Goal: Transaction & Acquisition: Purchase product/service

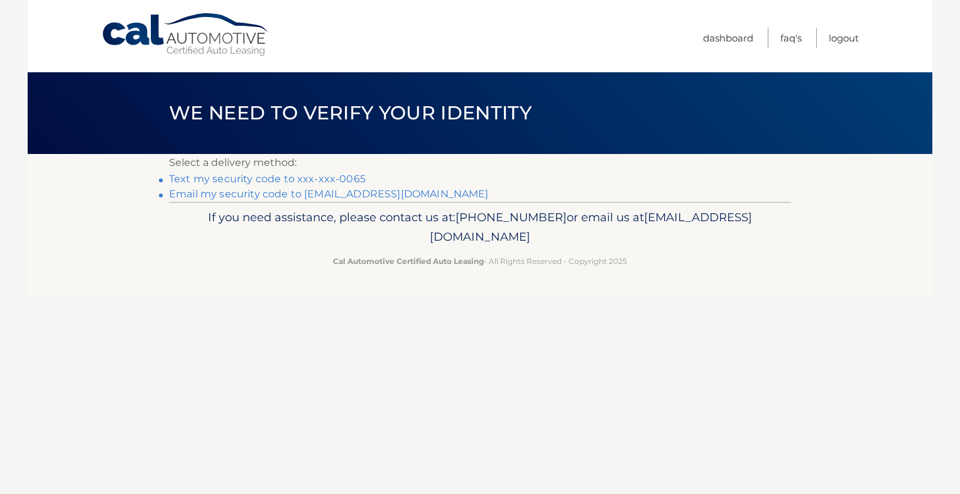
click at [342, 180] on link "Text my security code to xxx-xxx-0065" at bounding box center [267, 179] width 197 height 12
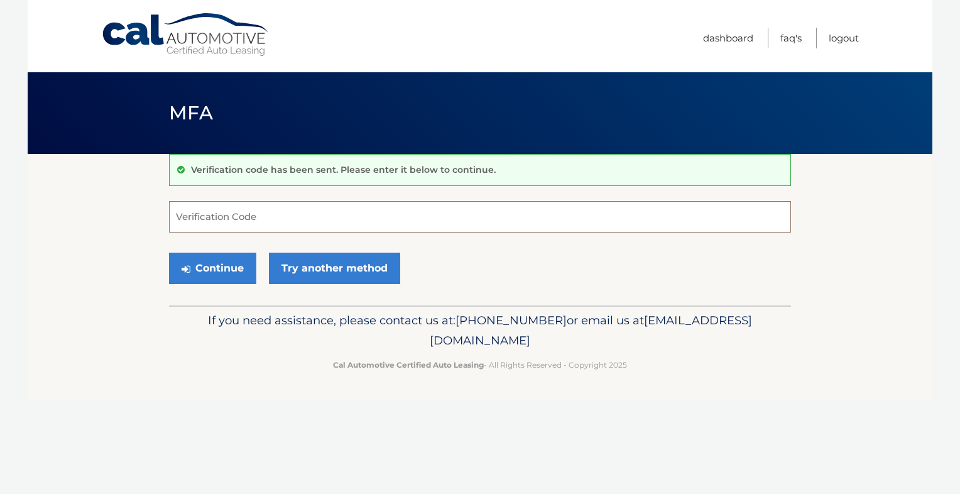
click at [534, 217] on input "Verification Code" at bounding box center [480, 216] width 622 height 31
type input "104151"
click at [169, 253] on button "Continue" at bounding box center [212, 268] width 87 height 31
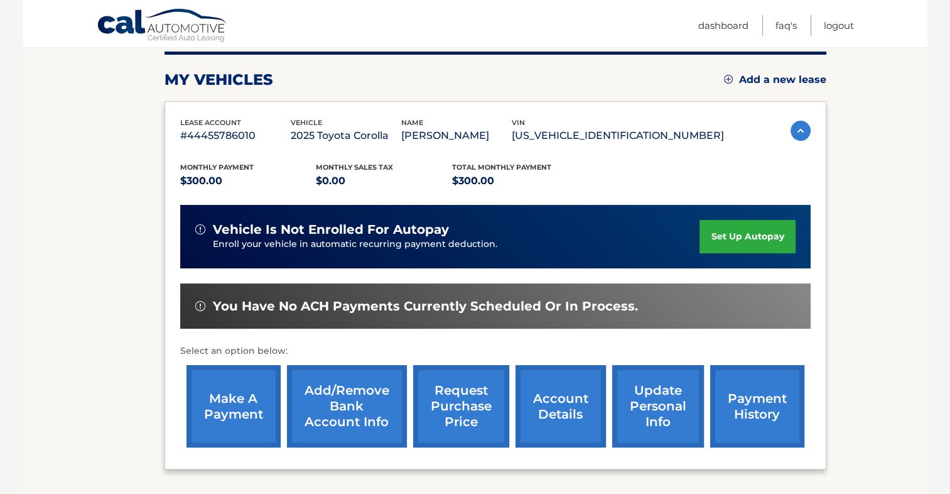
scroll to position [188, 0]
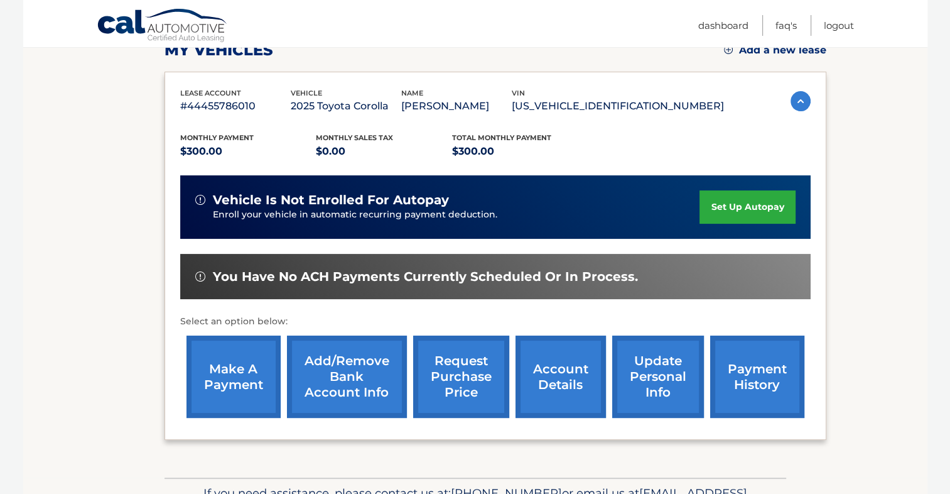
click at [226, 364] on link "make a payment" at bounding box center [234, 376] width 94 height 82
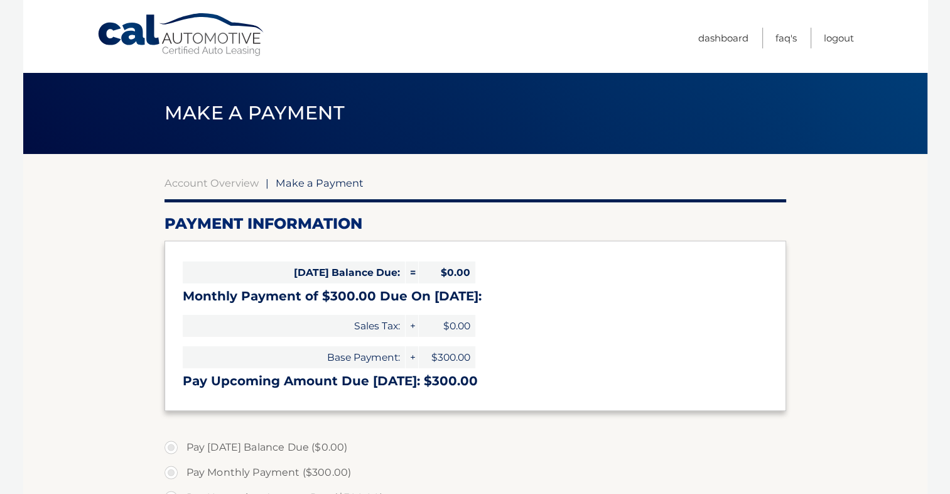
select select "NDEyM2ZlNjYtN2MxMS00MjAyLWE4NWYtOGM4NmU0NTJmYjk2"
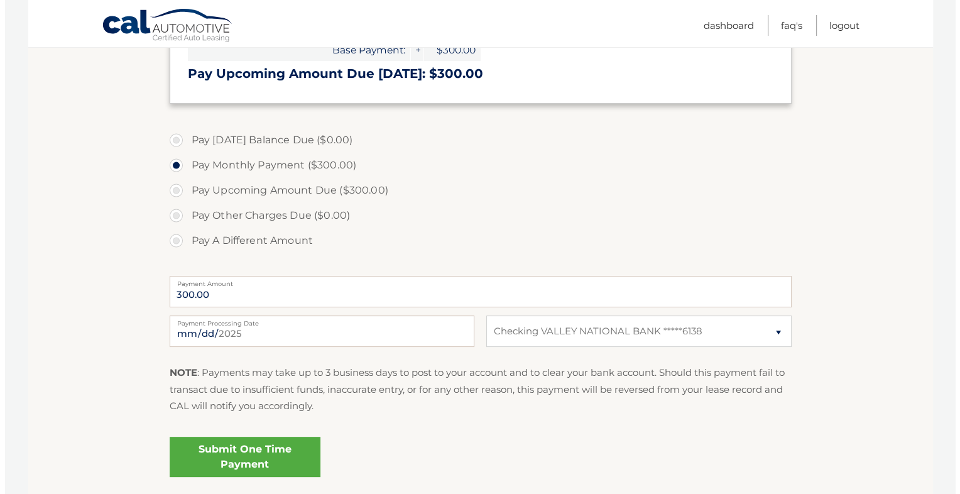
scroll to position [314, 0]
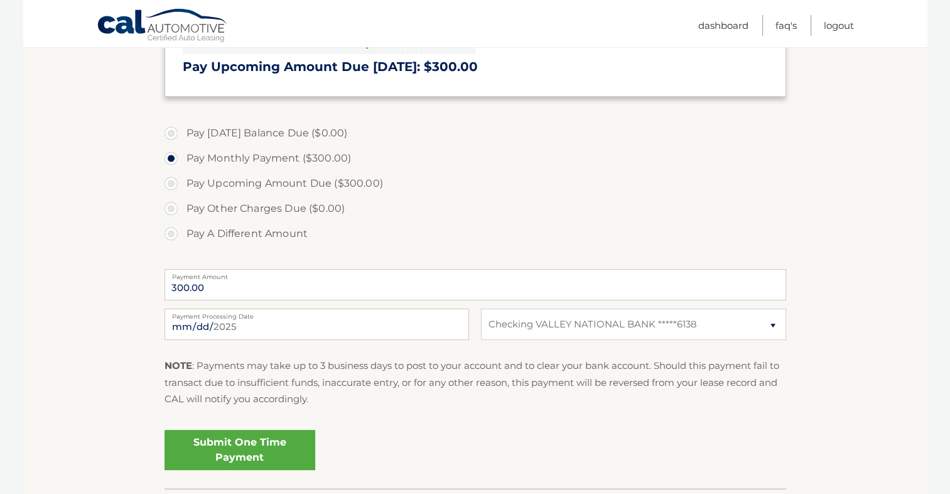
click at [294, 445] on link "Submit One Time Payment" at bounding box center [240, 450] width 151 height 40
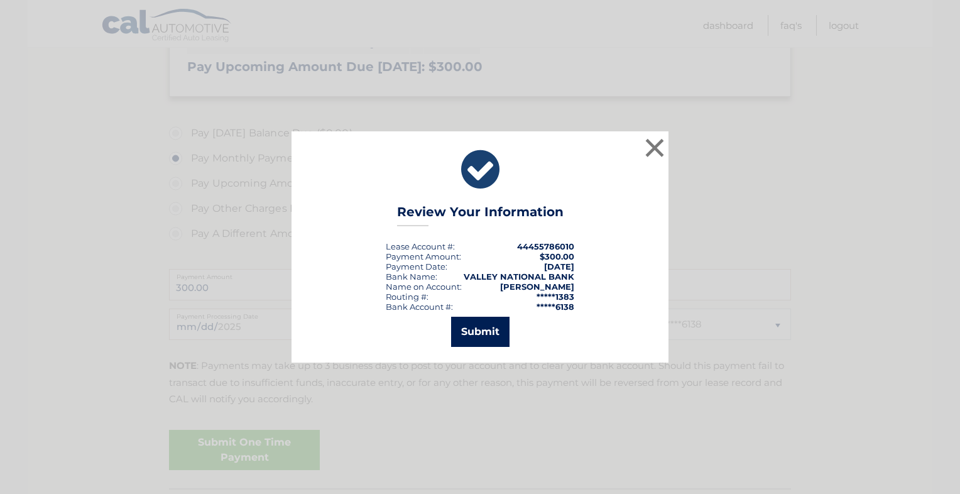
click at [483, 328] on button "Submit" at bounding box center [480, 332] width 58 height 30
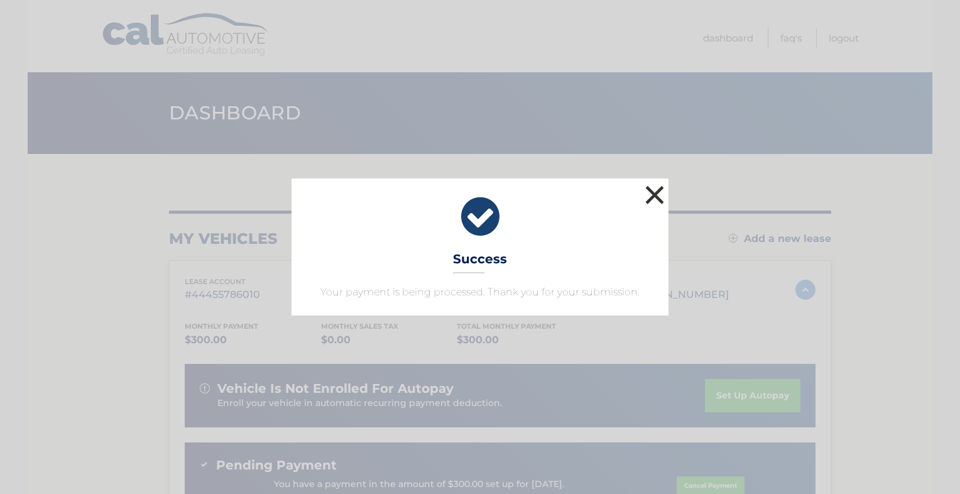
click at [653, 197] on button "×" at bounding box center [654, 194] width 25 height 25
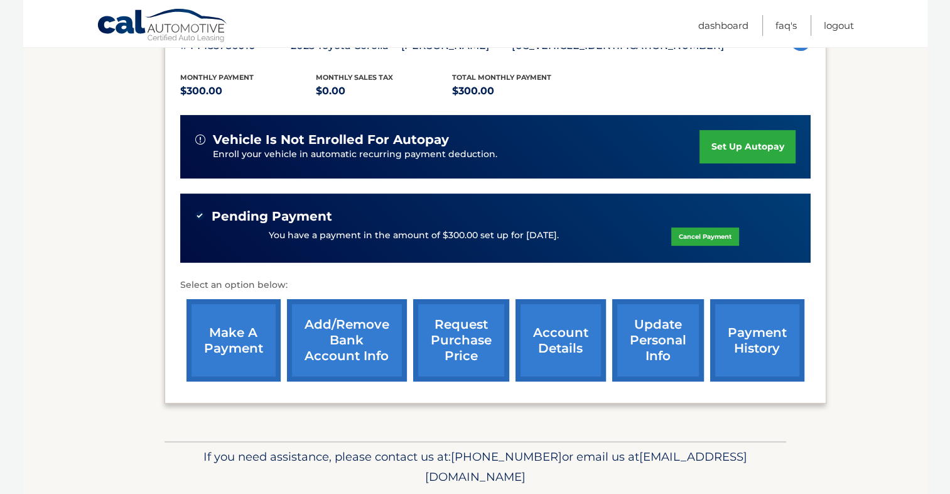
scroll to position [227, 0]
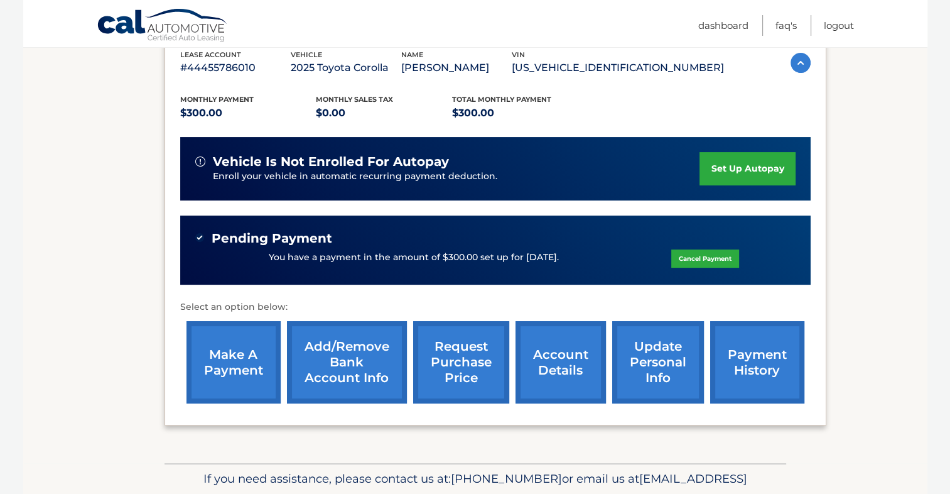
click at [721, 352] on link "payment history" at bounding box center [757, 362] width 94 height 82
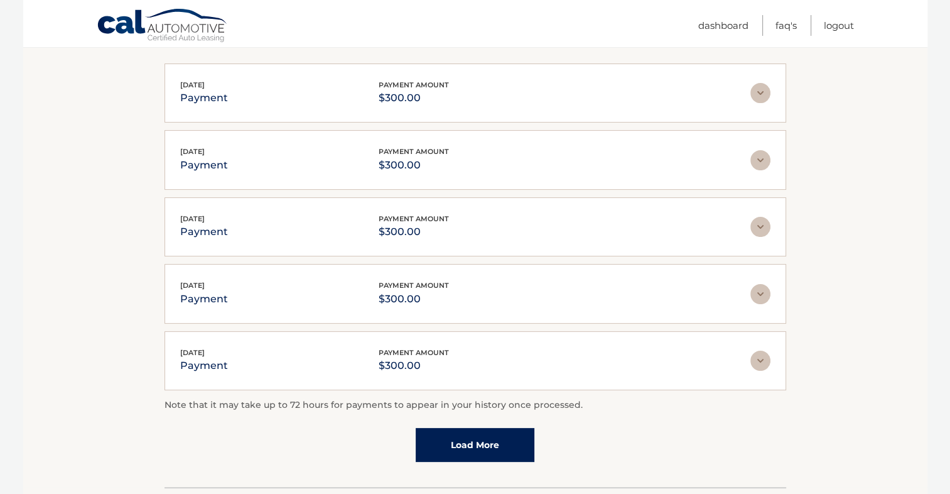
scroll to position [314, 0]
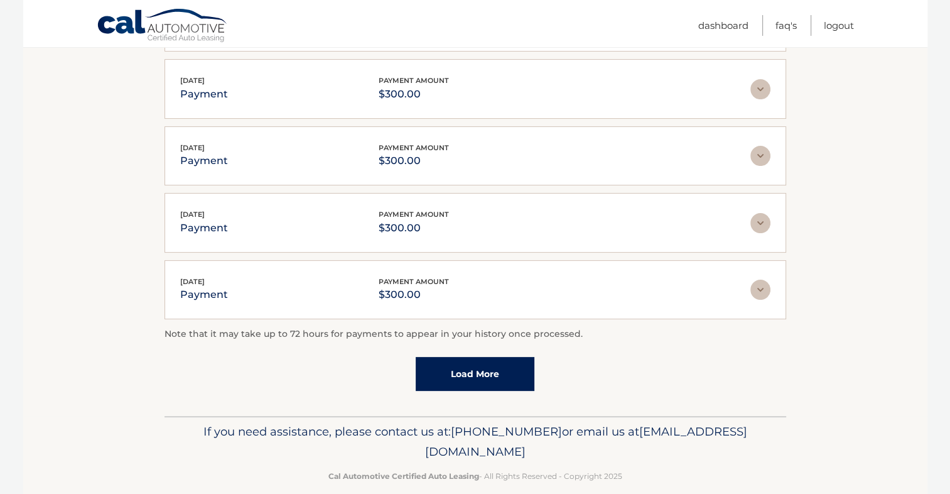
click at [485, 383] on link "Load More" at bounding box center [475, 374] width 119 height 34
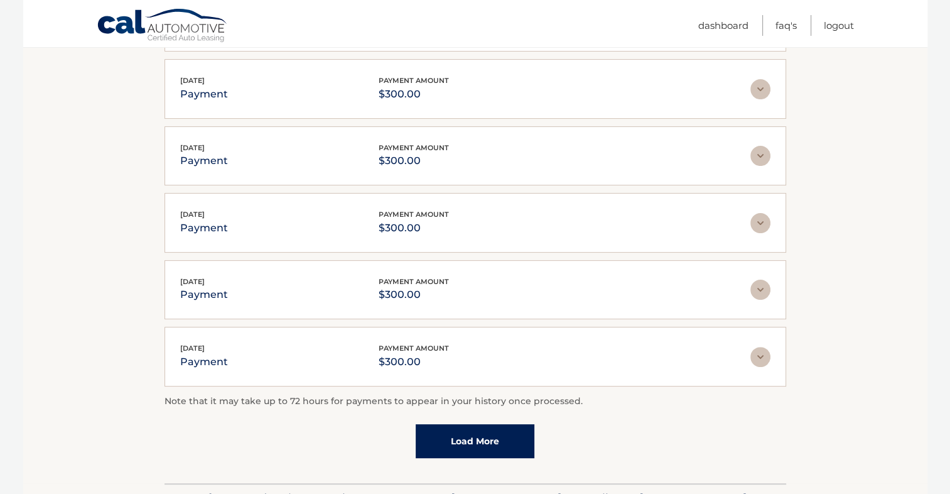
click at [463, 435] on link "Load More" at bounding box center [475, 441] width 119 height 34
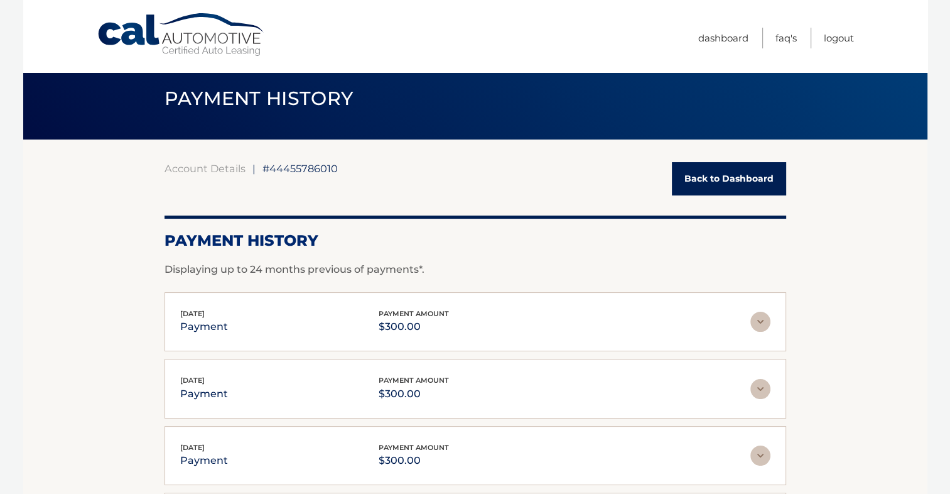
scroll to position [0, 0]
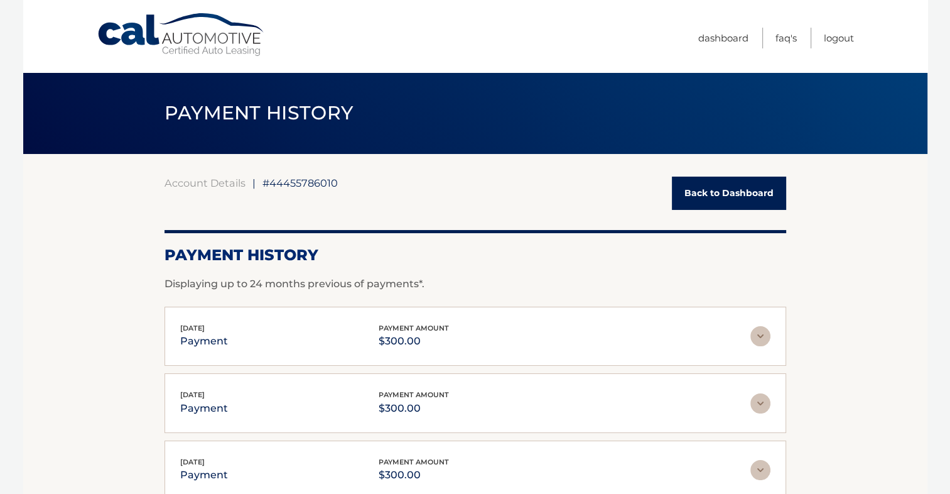
click at [200, 46] on link "Cal Automotive" at bounding box center [182, 35] width 170 height 45
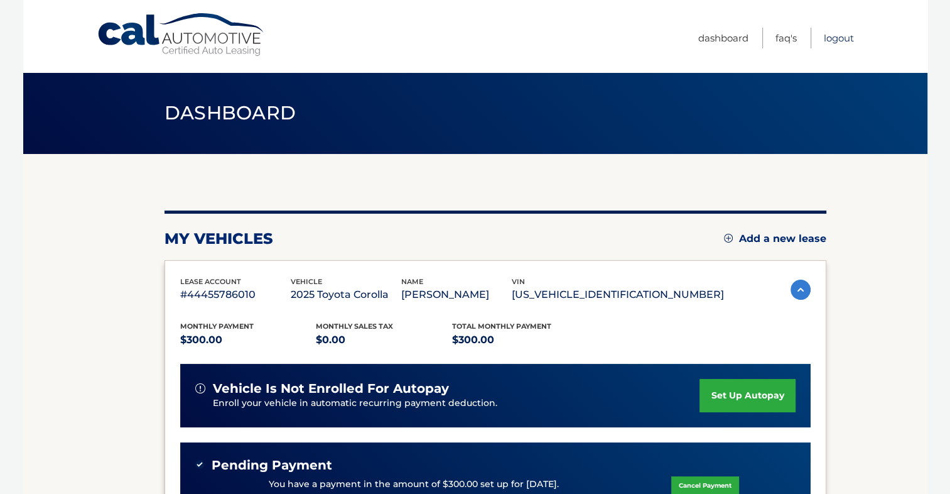
click at [839, 39] on link "Logout" at bounding box center [839, 38] width 30 height 21
